Goal: Information Seeking & Learning: Find specific fact

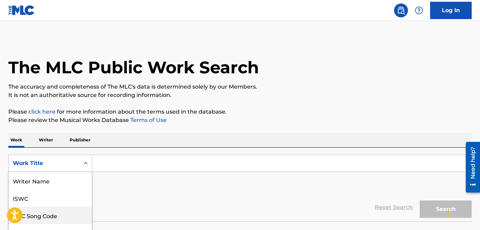
click at [68, 161] on div "MLC Song Code, 3 of 8. 8 results available. Use Up and Down to choose options, …" at bounding box center [50, 162] width 84 height 17
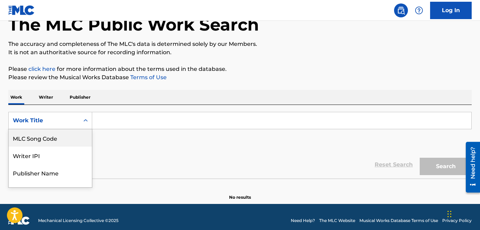
scroll to position [46, 0]
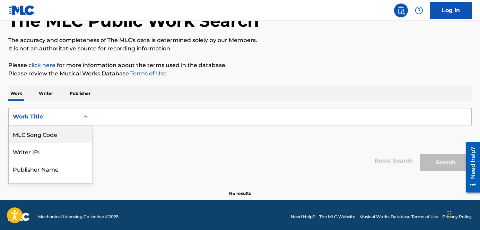
click at [50, 129] on div "MLC Song Code" at bounding box center [50, 133] width 83 height 17
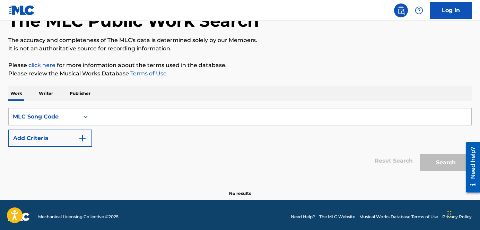
click at [111, 116] on input "Search Form" at bounding box center [281, 116] width 379 height 17
paste input "HA2WXF"
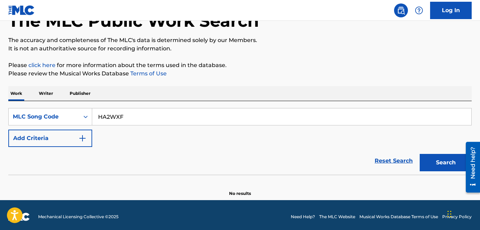
click at [420, 154] on button "Search" at bounding box center [446, 162] width 52 height 17
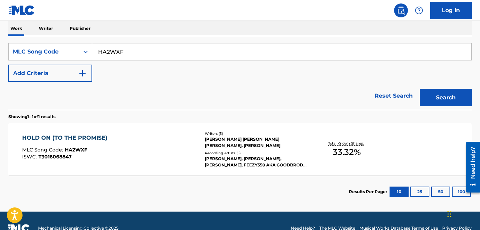
scroll to position [114, 0]
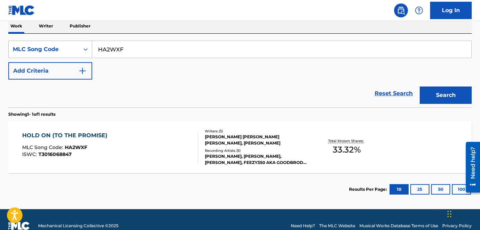
drag, startPoint x: 132, startPoint y: 51, endPoint x: 79, endPoint y: 48, distance: 52.8
click at [80, 48] on div "SearchWithCriteriad98c3e0d-e0a9-42ba-9c27-14990ecda608 MLC Song Code HA2WXF" at bounding box center [240, 49] width 464 height 17
paste input "IC5LU9"
click at [420, 86] on button "Search" at bounding box center [446, 94] width 52 height 17
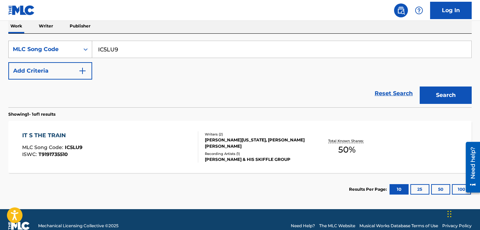
drag, startPoint x: 135, startPoint y: 47, endPoint x: 89, endPoint y: 45, distance: 45.8
click at [88, 45] on div "SearchWithCriteriad98c3e0d-e0a9-42ba-9c27-14990ecda608 MLC Song Code IC5LU9" at bounding box center [240, 49] width 464 height 17
paste input "VAH6V"
click at [162, 76] on div "SearchWithCriteriad98c3e0d-e0a9-42ba-9c27-14990ecda608 MLC Song Code IVAH6V Add…" at bounding box center [240, 60] width 464 height 39
click at [431, 93] on button "Search" at bounding box center [446, 94] width 52 height 17
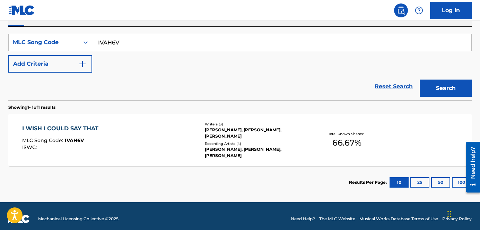
scroll to position [126, 0]
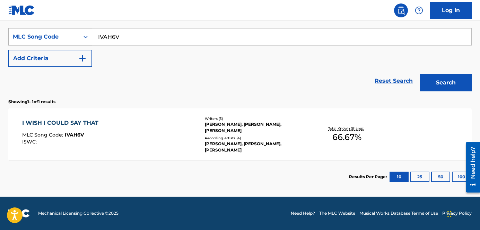
drag, startPoint x: 129, startPoint y: 41, endPoint x: 90, endPoint y: 37, distance: 38.7
click at [90, 36] on div "SearchWithCriteriad98c3e0d-e0a9-42ba-9c27-14990ecda608 MLC Song Code IVAH6V" at bounding box center [240, 36] width 464 height 17
paste input "J3197O"
click at [420, 74] on button "Search" at bounding box center [446, 82] width 52 height 17
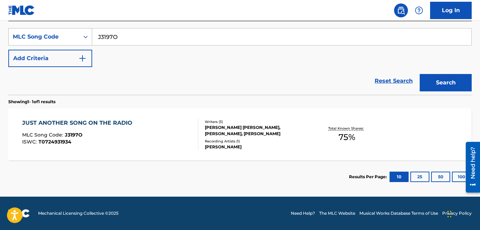
drag, startPoint x: 123, startPoint y: 38, endPoint x: 84, endPoint y: 35, distance: 39.3
click at [84, 35] on div "SearchWithCriteriad98c3e0d-e0a9-42ba-9c27-14990ecda608 MLC Song Code J3197O" at bounding box center [240, 36] width 464 height 17
paste input "NH1Q6G"
click at [420, 74] on button "Search" at bounding box center [446, 82] width 52 height 17
drag, startPoint x: 135, startPoint y: 39, endPoint x: 67, endPoint y: 36, distance: 68.1
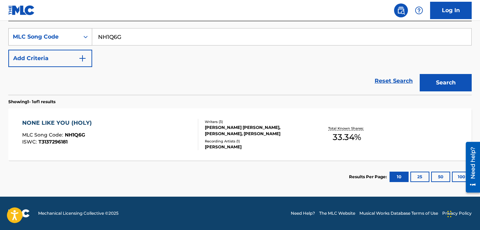
click at [67, 35] on div "SearchWithCriteriad98c3e0d-e0a9-42ba-9c27-14990ecda608 MLC Song Code NH1Q6G" at bounding box center [240, 36] width 464 height 17
paste input "O1930B"
click at [420, 74] on button "Search" at bounding box center [446, 82] width 52 height 17
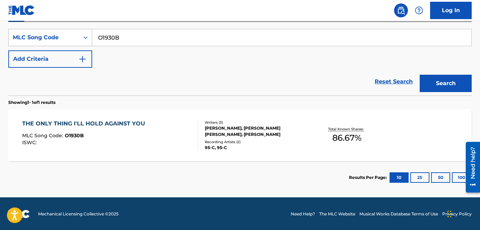
drag, startPoint x: 129, startPoint y: 36, endPoint x: 73, endPoint y: 36, distance: 55.5
click at [73, 36] on div "SearchWithCriteriad98c3e0d-e0a9-42ba-9c27-14990ecda608 MLC Song Code O1930B" at bounding box center [240, 37] width 464 height 17
paste input "38039"
click at [420, 75] on button "Search" at bounding box center [446, 83] width 52 height 17
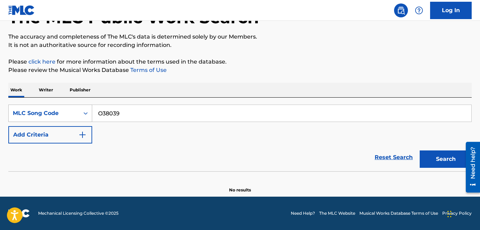
scroll to position [50, 0]
click at [420, 150] on button "Search" at bounding box center [446, 158] width 52 height 17
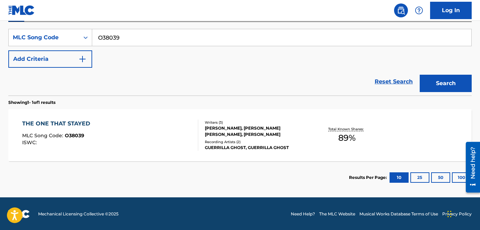
click at [477, 111] on div "The MLC Public Work Search The accuracy and completeness of The MLC's data is d…" at bounding box center [240, 53] width 480 height 281
drag, startPoint x: 141, startPoint y: 40, endPoint x: 70, endPoint y: 34, distance: 70.7
click at [69, 34] on div "SearchWithCriteriad98c3e0d-e0a9-42ba-9c27-14990ecda608 MLC Song Code O38039" at bounding box center [240, 37] width 464 height 17
paste input "PVB094"
click at [420, 75] on button "Search" at bounding box center [446, 83] width 52 height 17
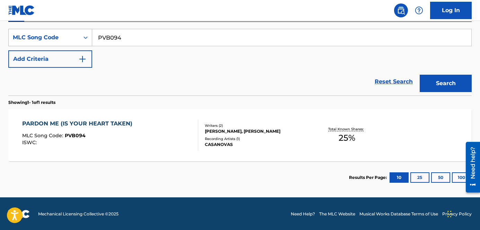
drag, startPoint x: 130, startPoint y: 35, endPoint x: 86, endPoint y: 32, distance: 44.9
click at [86, 32] on div "SearchWithCriteriad98c3e0d-e0a9-42ba-9c27-14990ecda608 MLC Song Code PVB094" at bounding box center [240, 37] width 464 height 17
paste input "WC8O33"
type input "WC8O33"
click at [420, 75] on button "Search" at bounding box center [446, 83] width 52 height 17
